Goal: Information Seeking & Learning: Learn about a topic

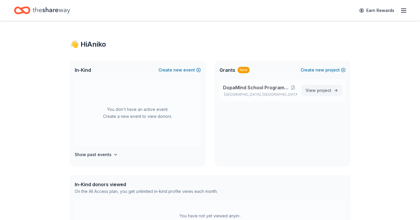
click at [311, 94] on span "View project" at bounding box center [319, 90] width 26 height 7
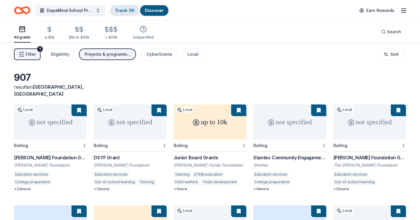
click at [121, 11] on link "Track · 39" at bounding box center [124, 10] width 19 height 5
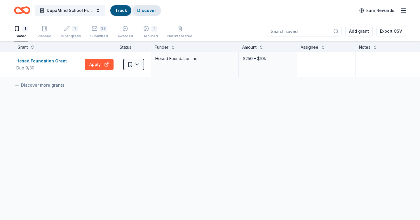
scroll to position [0, 0]
click at [152, 11] on link "Discover" at bounding box center [146, 10] width 19 height 5
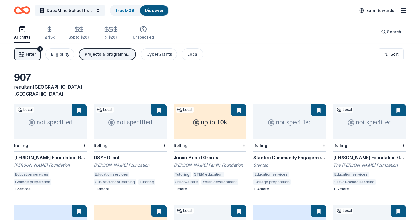
click at [26, 56] on span "Filter" at bounding box center [31, 54] width 10 height 7
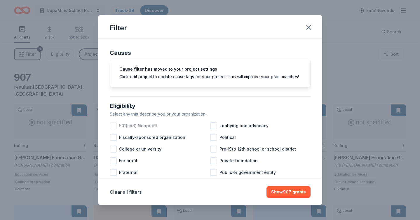
click at [113, 126] on div at bounding box center [113, 125] width 7 height 7
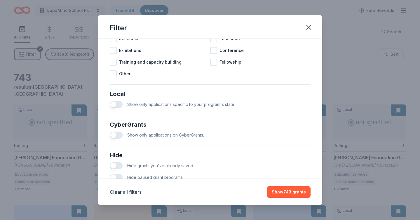
scroll to position [299, 0]
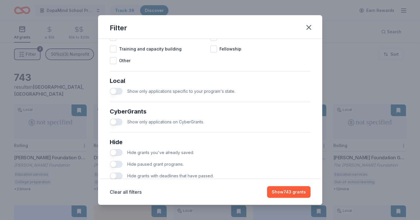
click at [113, 87] on div "Show only applications specific to your program's state." at bounding box center [210, 92] width 201 height 12
click at [115, 152] on button "button" at bounding box center [116, 152] width 13 height 7
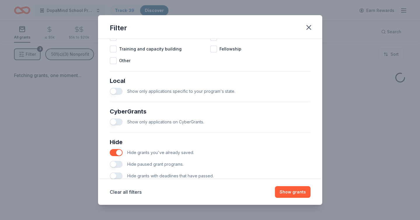
click at [115, 165] on button "button" at bounding box center [116, 164] width 13 height 7
click at [115, 178] on button "button" at bounding box center [116, 176] width 13 height 7
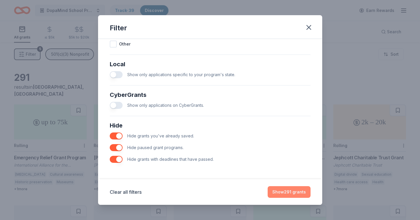
click at [290, 190] on button "Show 291 grants" at bounding box center [289, 192] width 43 height 12
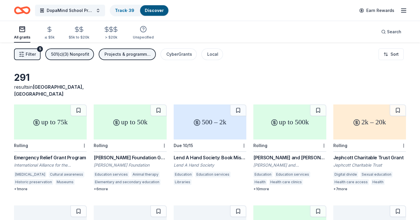
click at [27, 53] on span "Filter" at bounding box center [31, 54] width 10 height 7
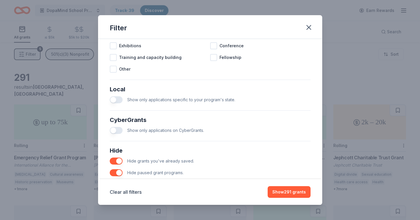
scroll to position [296, 0]
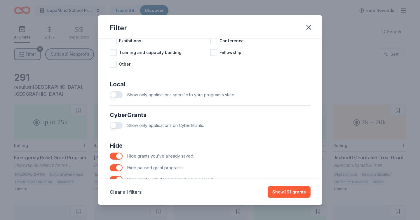
click at [113, 95] on button "button" at bounding box center [116, 94] width 13 height 7
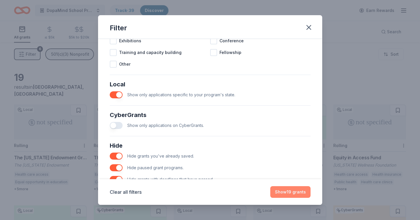
click at [291, 192] on button "Show 19 grants" at bounding box center [290, 192] width 40 height 12
